Goal: Transaction & Acquisition: Purchase product/service

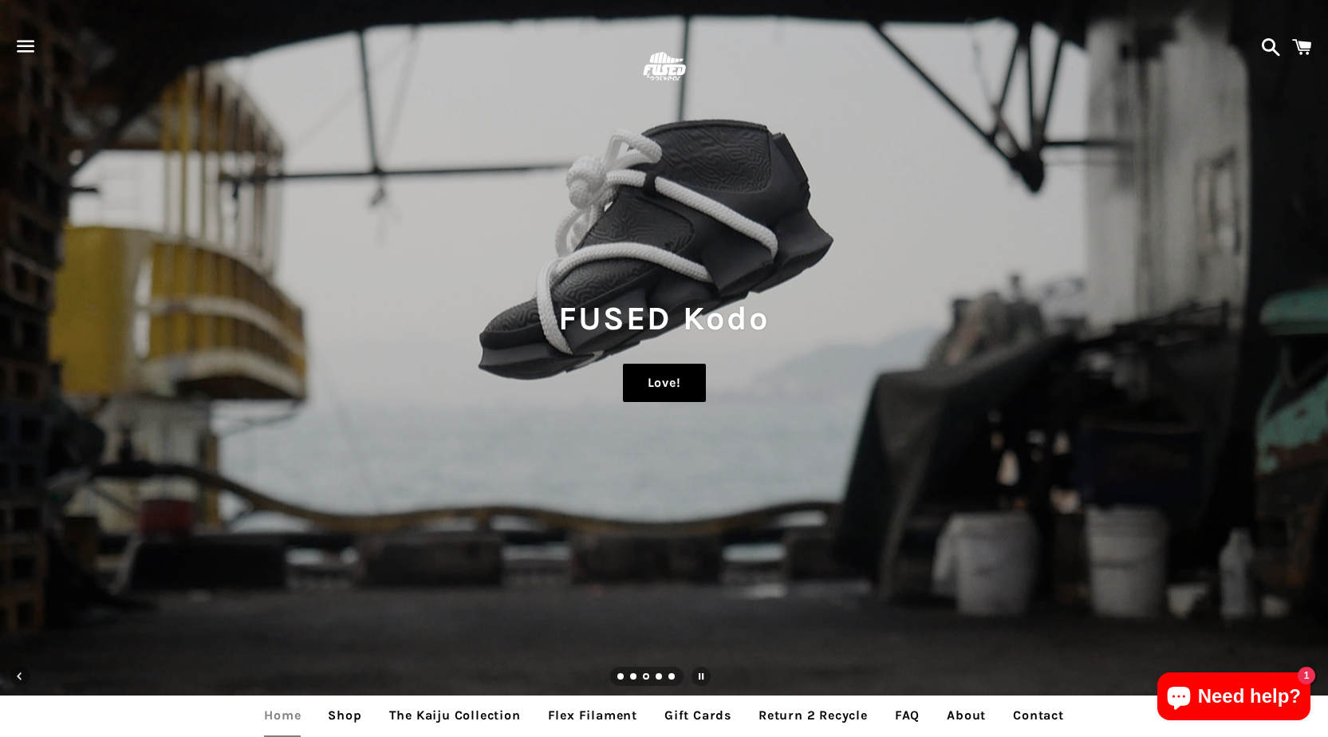
click at [659, 394] on link "Love!" at bounding box center [664, 383] width 83 height 38
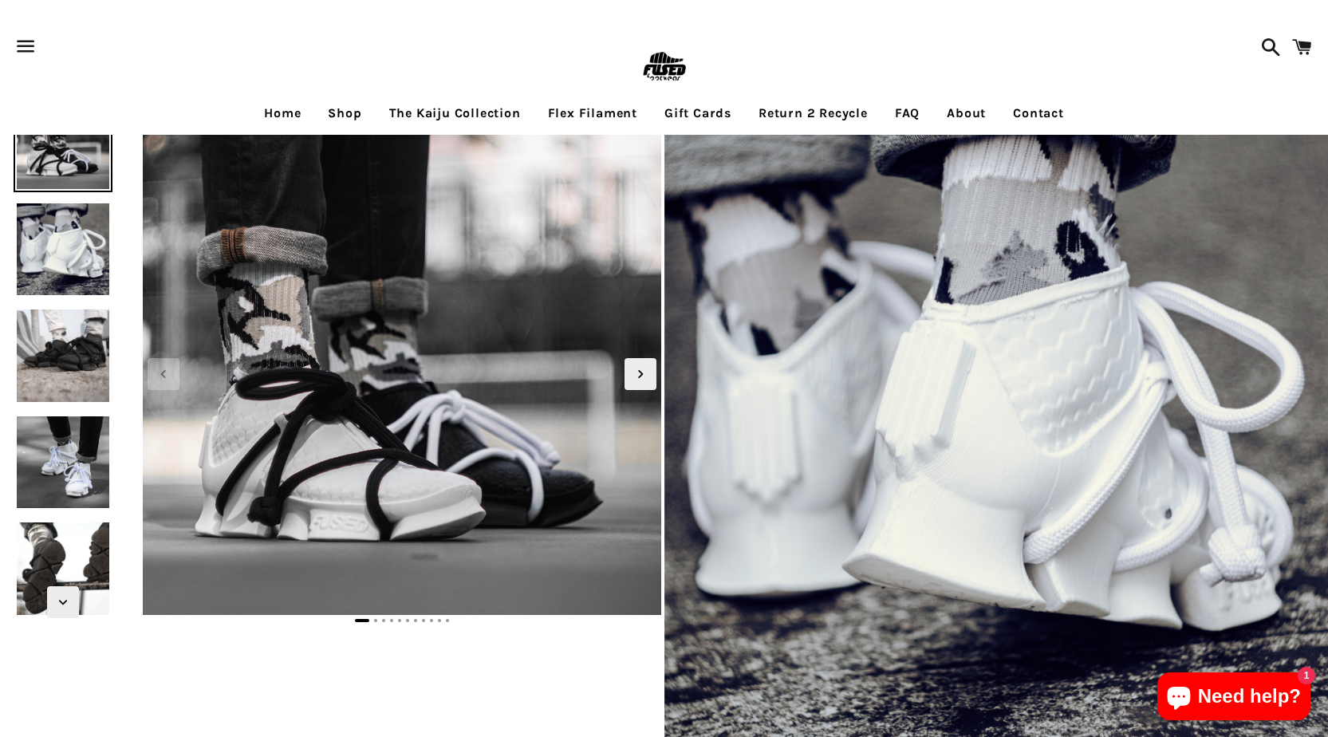
click at [1265, 51] on span at bounding box center [1267, 47] width 28 height 48
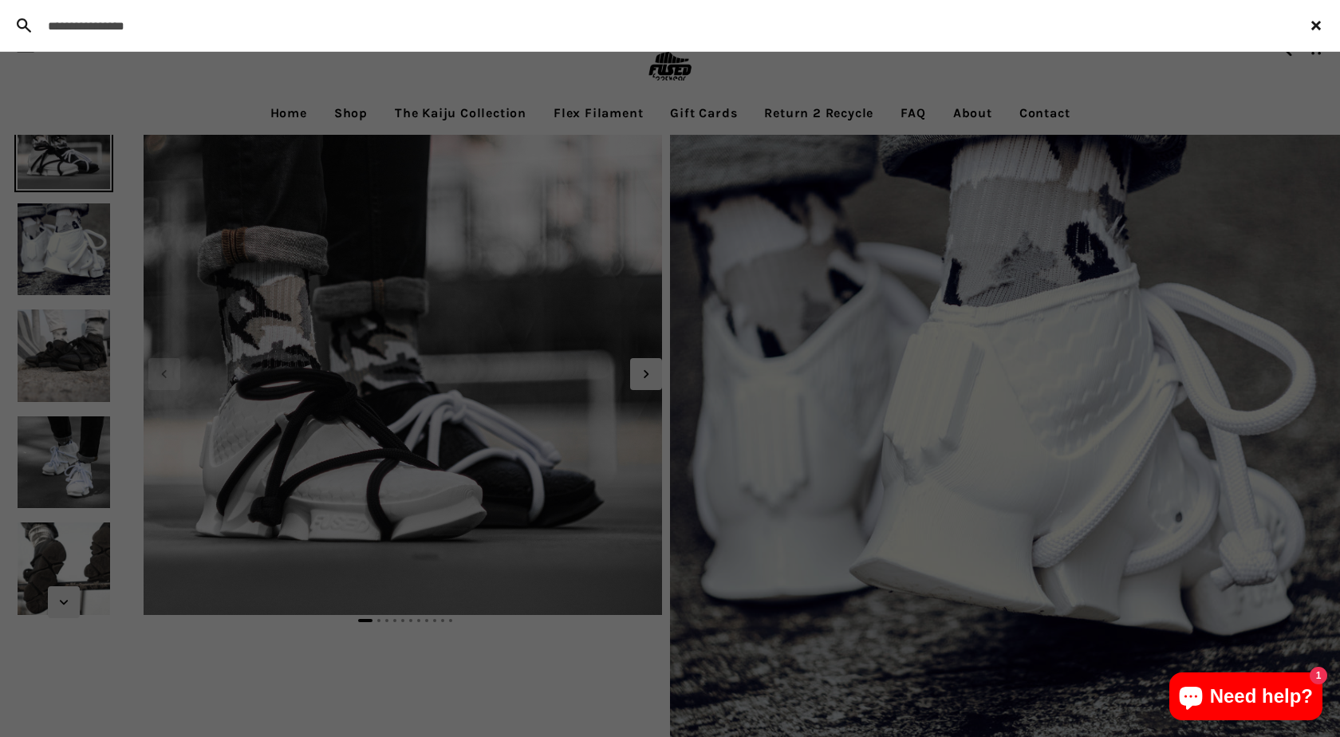
click at [1277, 44] on div "close (esc)" at bounding box center [1266, 26] width 132 height 52
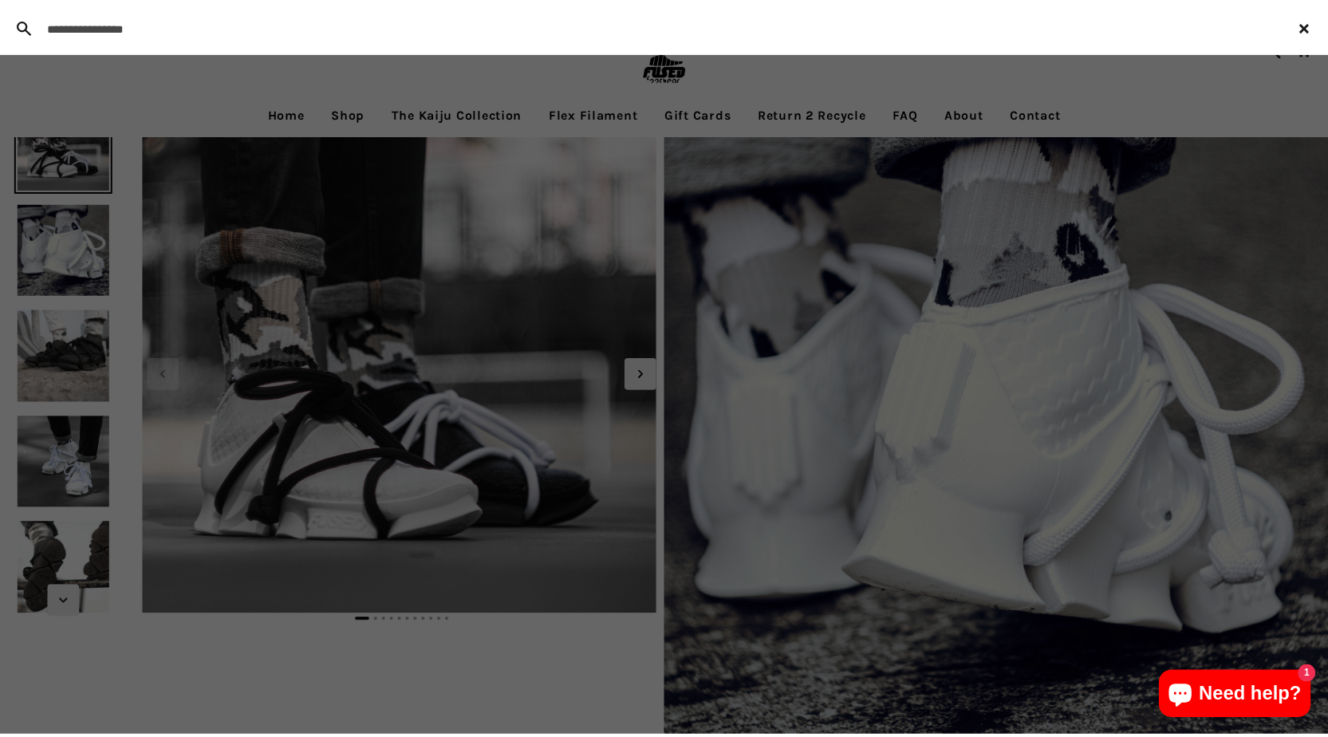
scroll to position [1, 0]
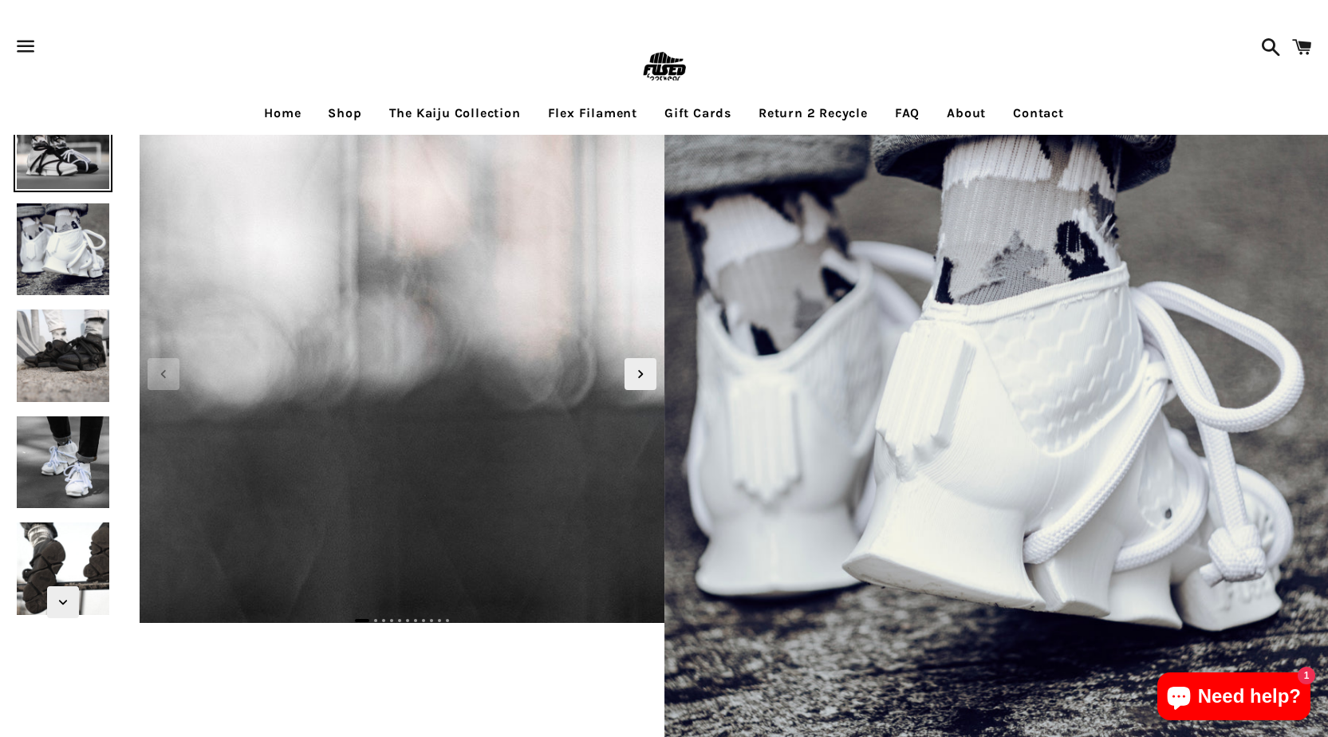
scroll to position [239, 0]
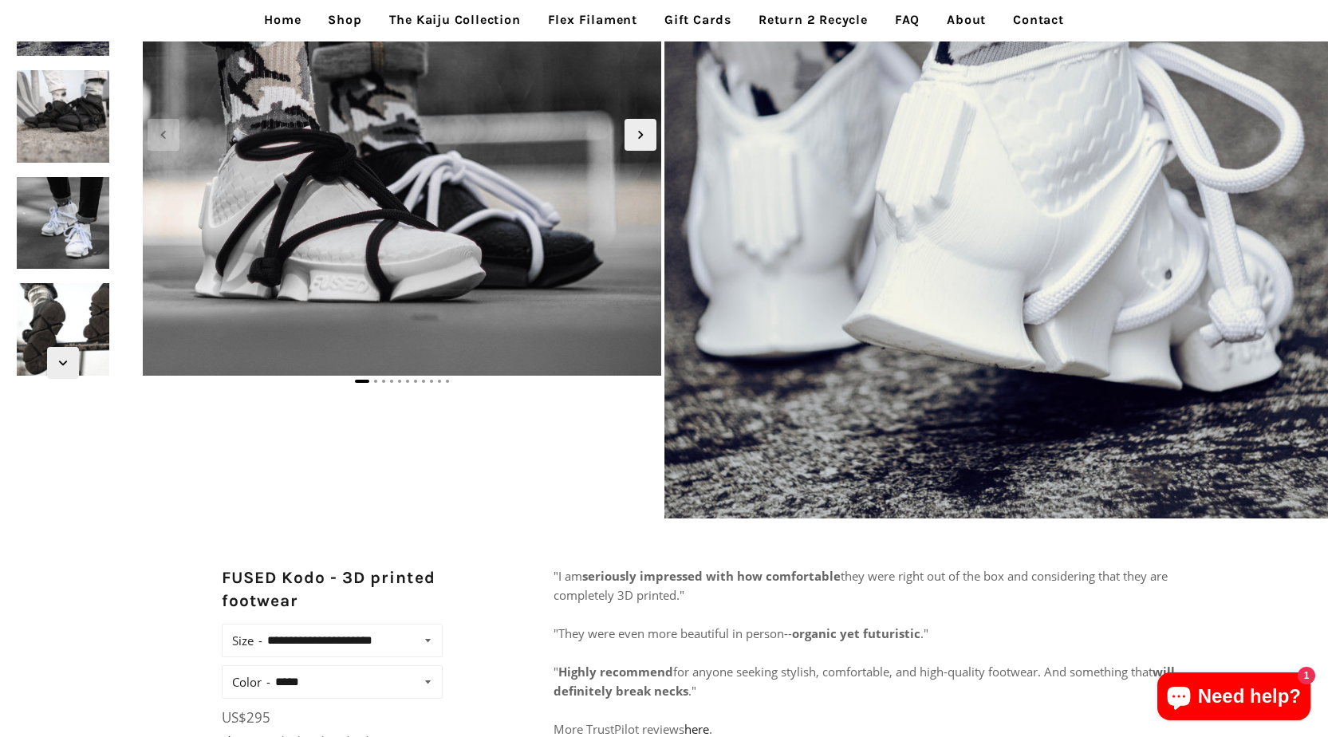
click at [664, 22] on link "Gift Cards" at bounding box center [697, 20] width 91 height 40
